Goal: Find specific page/section: Find specific page/section

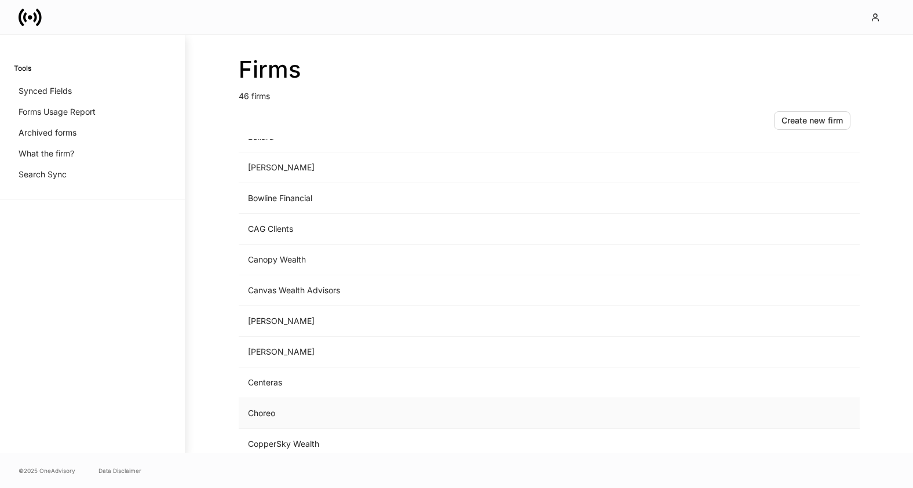
scroll to position [181, 0]
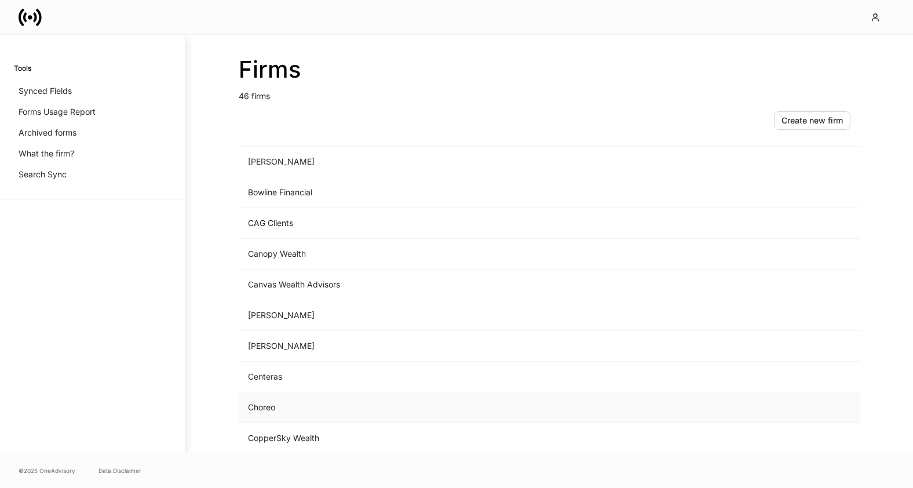
click at [278, 409] on td "Choreo" at bounding box center [453, 407] width 429 height 31
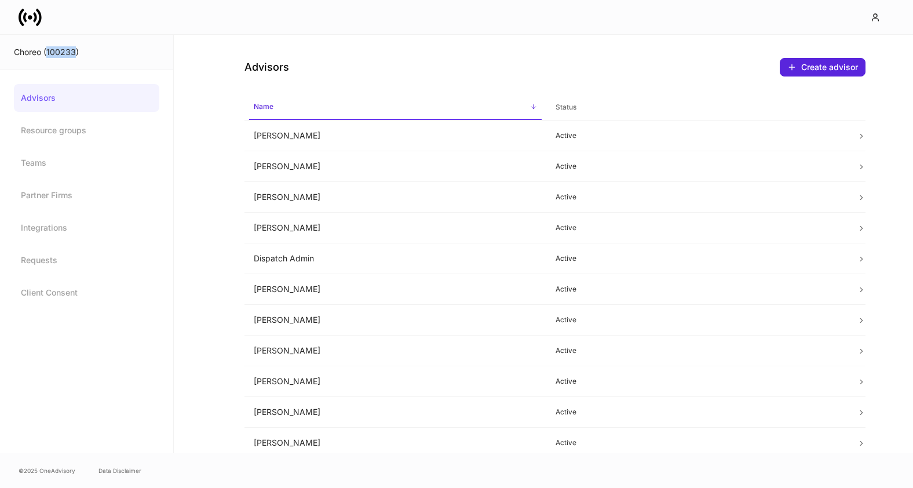
drag, startPoint x: 76, startPoint y: 51, endPoint x: 54, endPoint y: 56, distance: 23.2
click at [48, 52] on div "Choreo (100233)" at bounding box center [86, 52] width 145 height 12
copy div "100233"
